Goal: Task Accomplishment & Management: Manage account settings

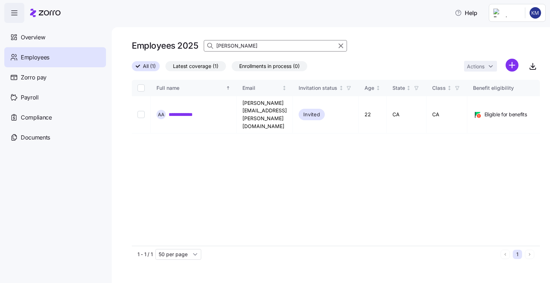
drag, startPoint x: 227, startPoint y: 43, endPoint x: 208, endPoint y: 43, distance: 18.6
click at [209, 43] on div "[PERSON_NAME]" at bounding box center [275, 45] width 143 height 11
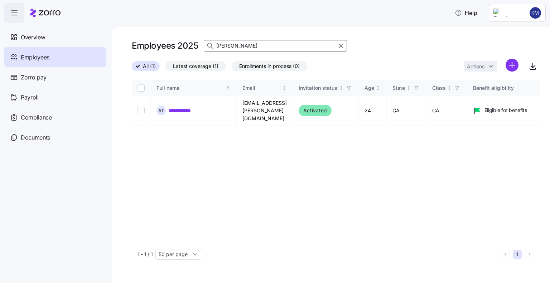
type input "[PERSON_NAME]"
drag, startPoint x: 213, startPoint y: 118, endPoint x: 195, endPoint y: 128, distance: 19.5
click at [195, 128] on div "**********" at bounding box center [336, 163] width 408 height 166
click at [138, 107] on input "Select record 1" at bounding box center [140, 110] width 7 height 7
checkbox input "true"
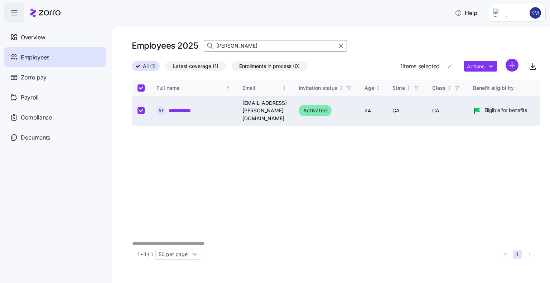
checkbox input "true"
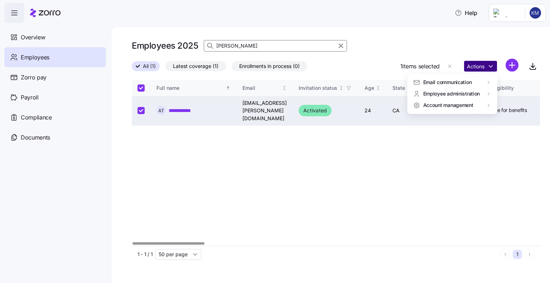
click at [474, 67] on html "**********" at bounding box center [275, 139] width 550 height 279
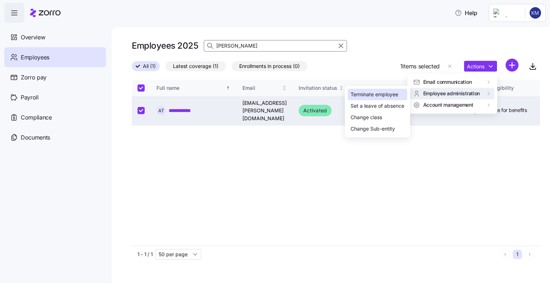
click at [383, 94] on div "Terminate employee" at bounding box center [374, 95] width 48 height 8
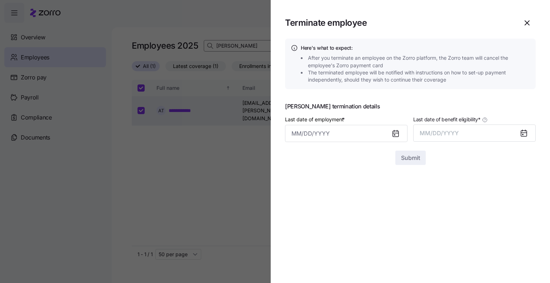
click at [395, 134] on icon at bounding box center [395, 134] width 6 height 6
click at [303, 133] on input "Last date of employment *" at bounding box center [346, 133] width 122 height 17
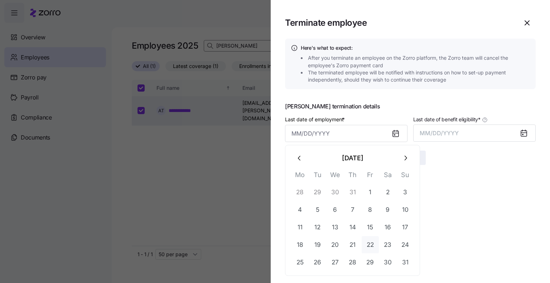
click at [371, 244] on button "22" at bounding box center [369, 244] width 17 height 17
type input "[DATE]"
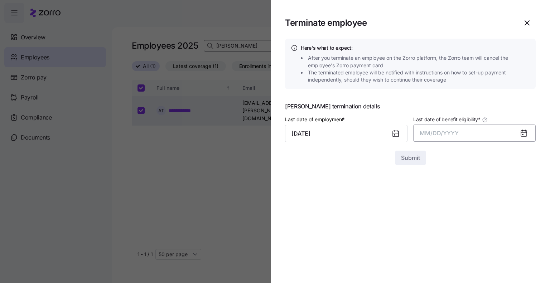
click at [440, 130] on span "MM/DD/YYYY" at bounding box center [438, 133] width 39 height 7
click at [477, 213] on button "Aug" at bounding box center [480, 212] width 41 height 17
click at [409, 154] on span "Submit" at bounding box center [410, 157] width 19 height 9
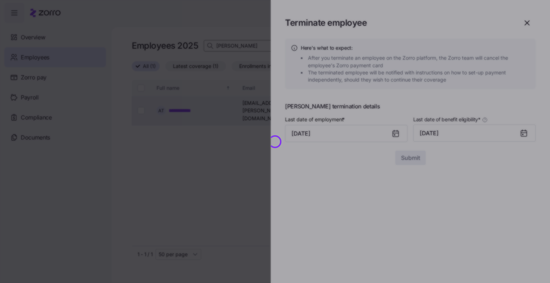
checkbox input "false"
